Goal: Task Accomplishment & Management: Manage account settings

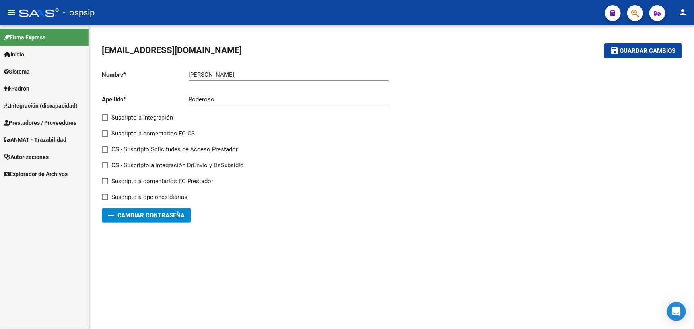
click at [33, 124] on span "Prestadores / Proveedores" at bounding box center [40, 123] width 72 height 9
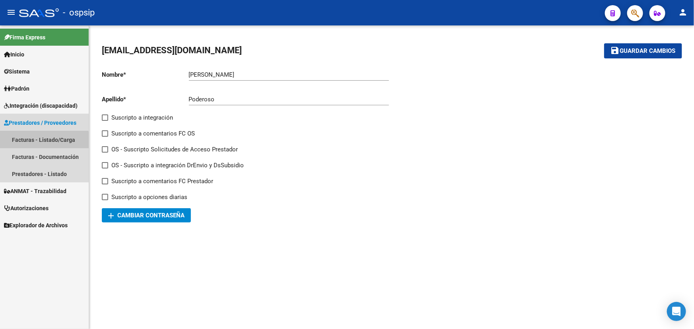
click at [37, 141] on link "Facturas - Listado/Carga" at bounding box center [44, 139] width 89 height 17
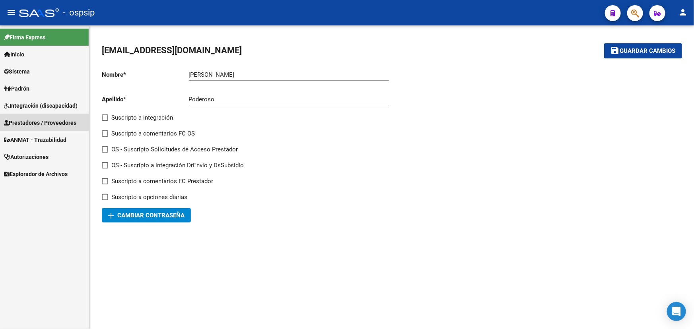
click at [52, 124] on span "Prestadores / Proveedores" at bounding box center [40, 123] width 72 height 9
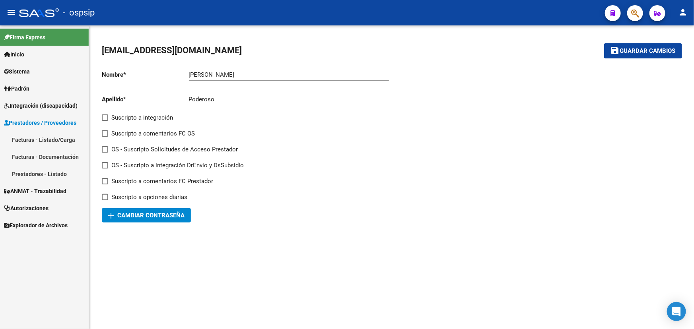
click at [53, 138] on link "Facturas - Listado/Carga" at bounding box center [44, 139] width 89 height 17
